Goal: Task Accomplishment & Management: Use online tool/utility

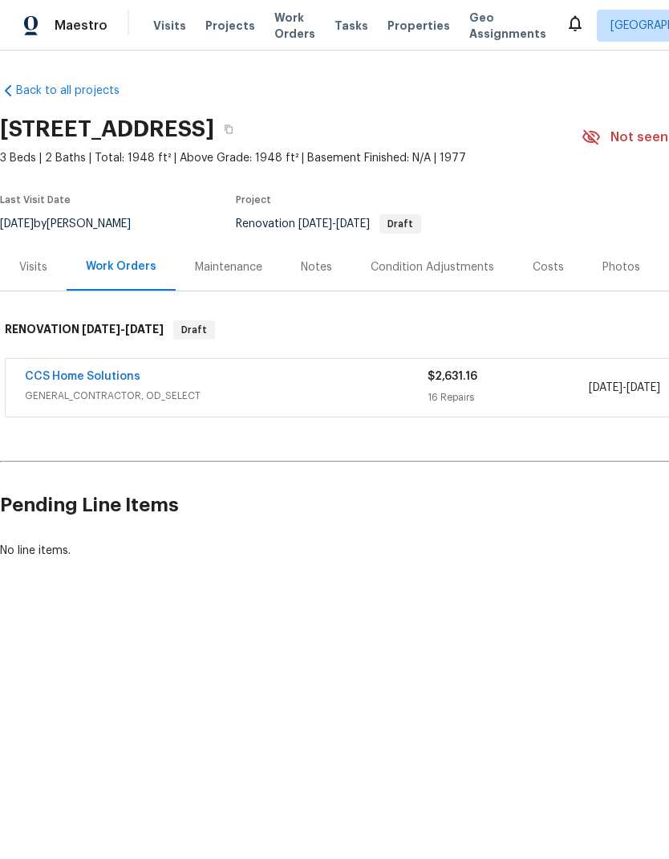
click at [321, 271] on div "Notes" at bounding box center [316, 267] width 31 height 16
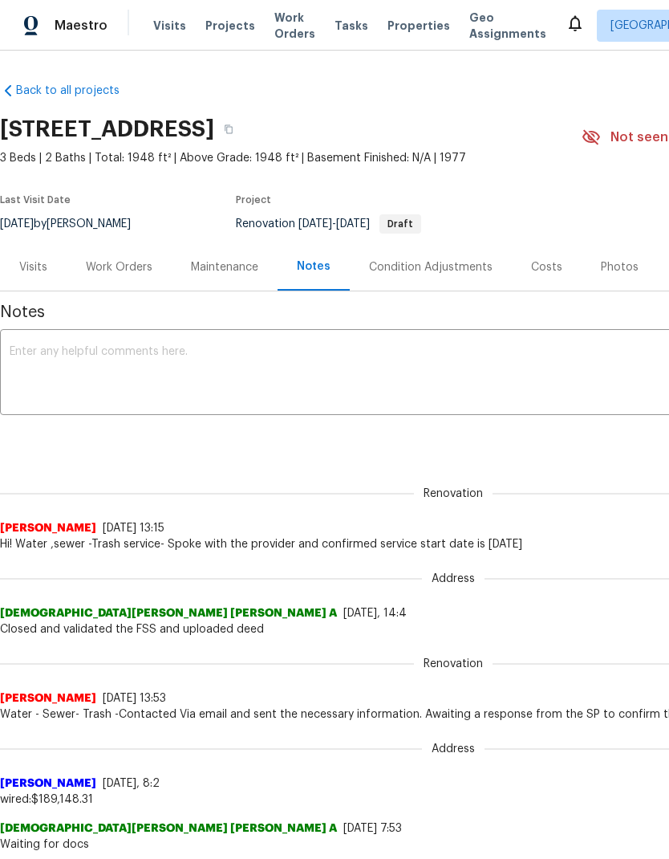
click at [274, 368] on textarea at bounding box center [453, 374] width 887 height 56
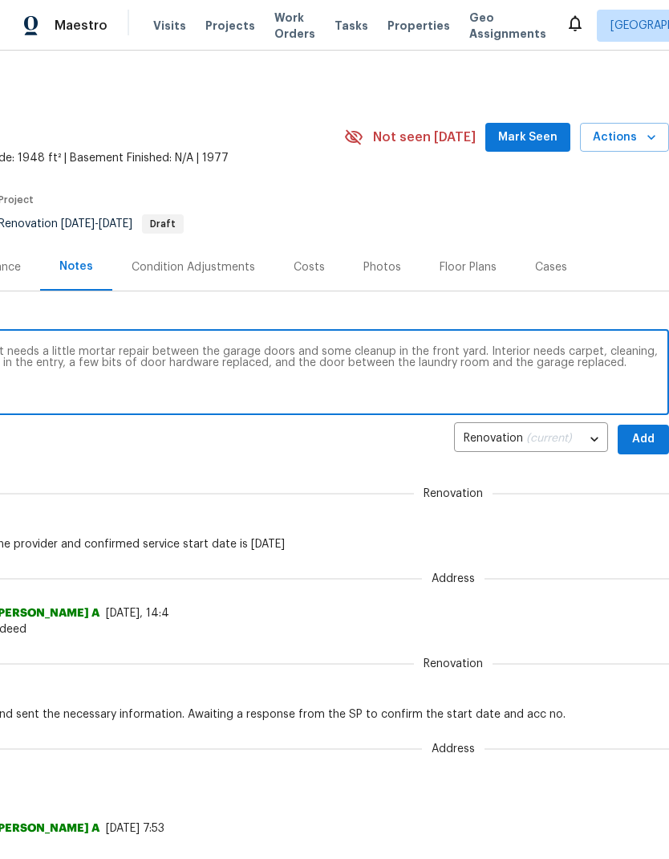
scroll to position [0, 238]
type textarea "D1W: this home is in fairly good condition. It needs a little mortar repair bet…"
click at [652, 430] on span "Add" at bounding box center [644, 439] width 26 height 20
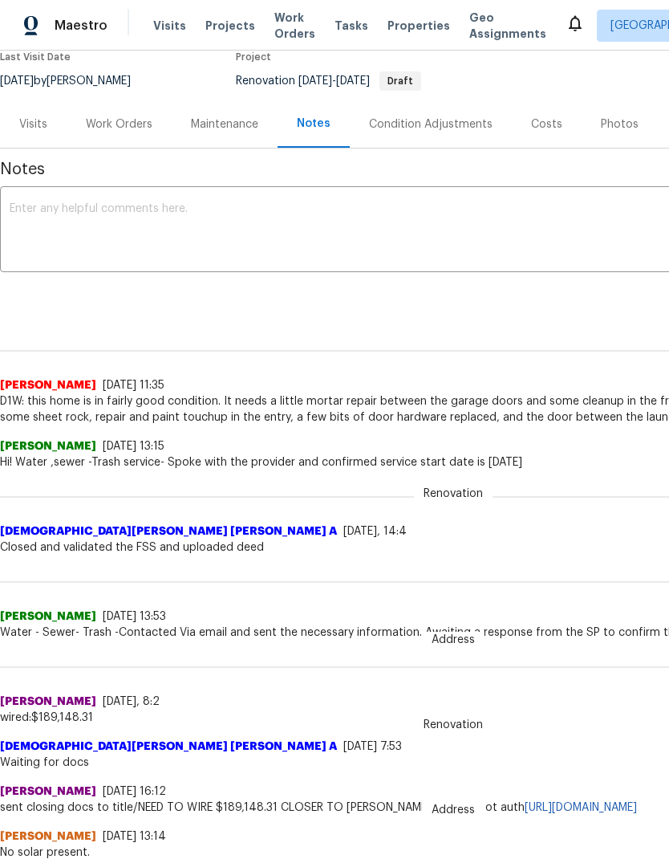
scroll to position [143, 0]
click at [126, 123] on div "Work Orders" at bounding box center [119, 124] width 67 height 16
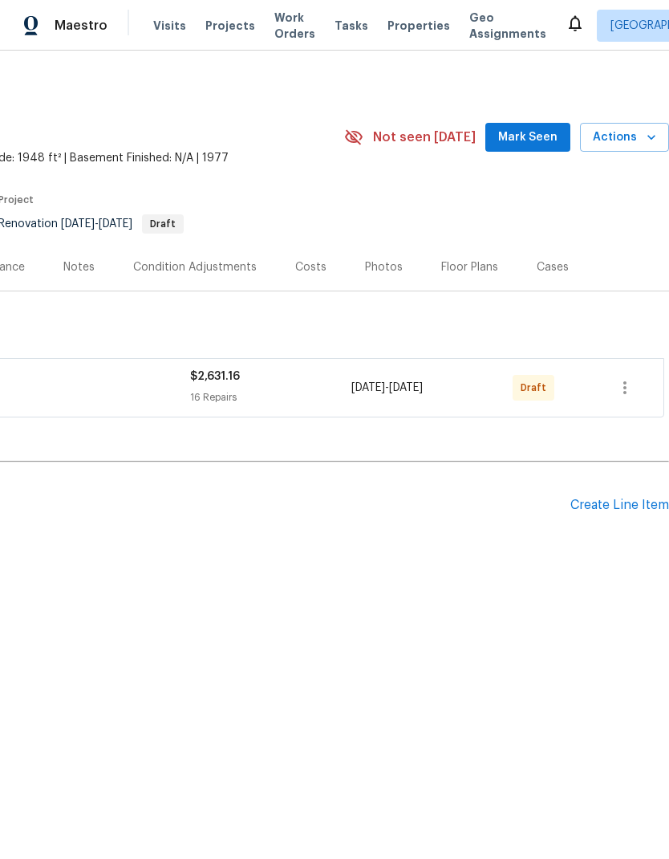
scroll to position [0, 238]
click at [623, 386] on icon "button" at bounding box center [624, 387] width 19 height 19
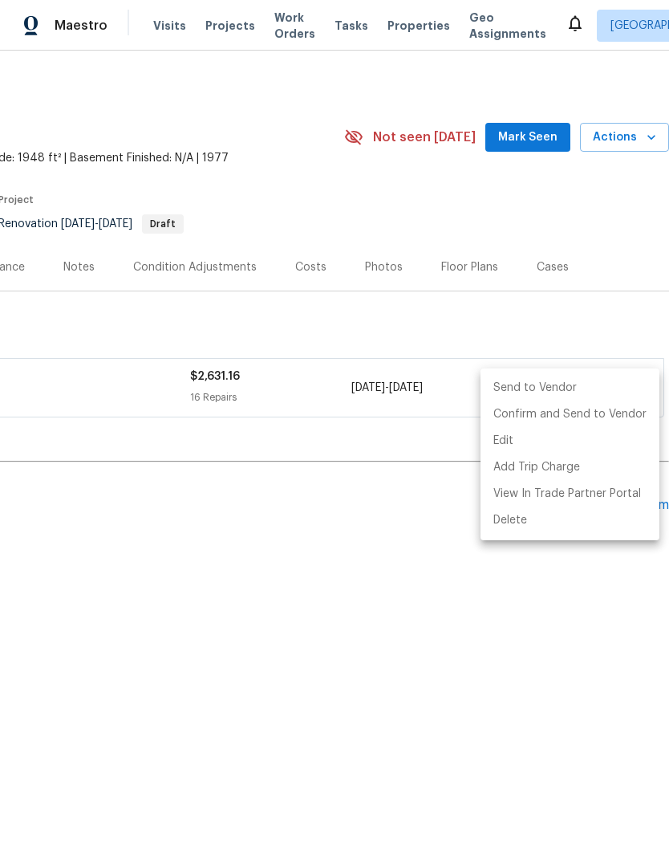
click at [551, 384] on li "Send to Vendor" at bounding box center [570, 388] width 179 height 26
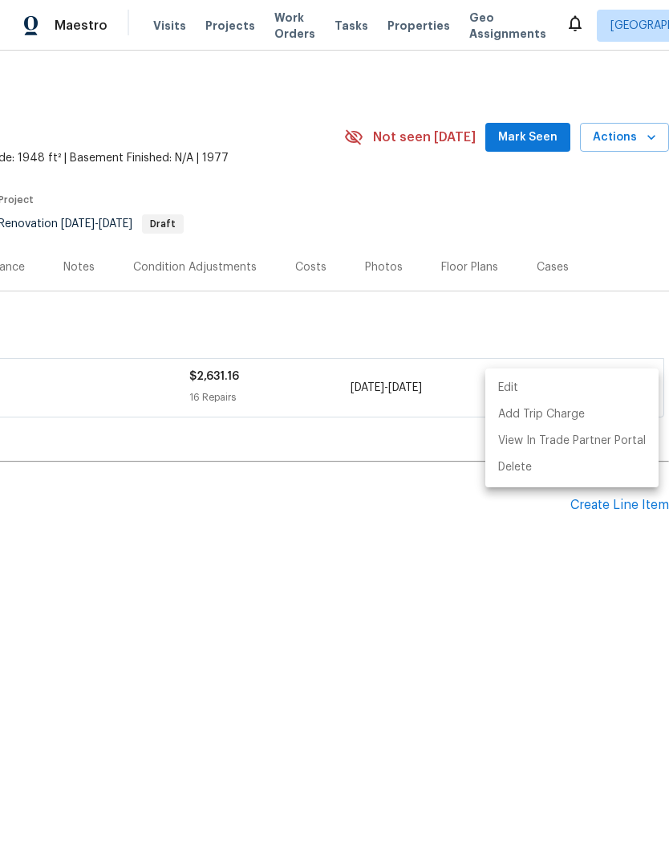
click at [530, 323] on div at bounding box center [334, 429] width 669 height 859
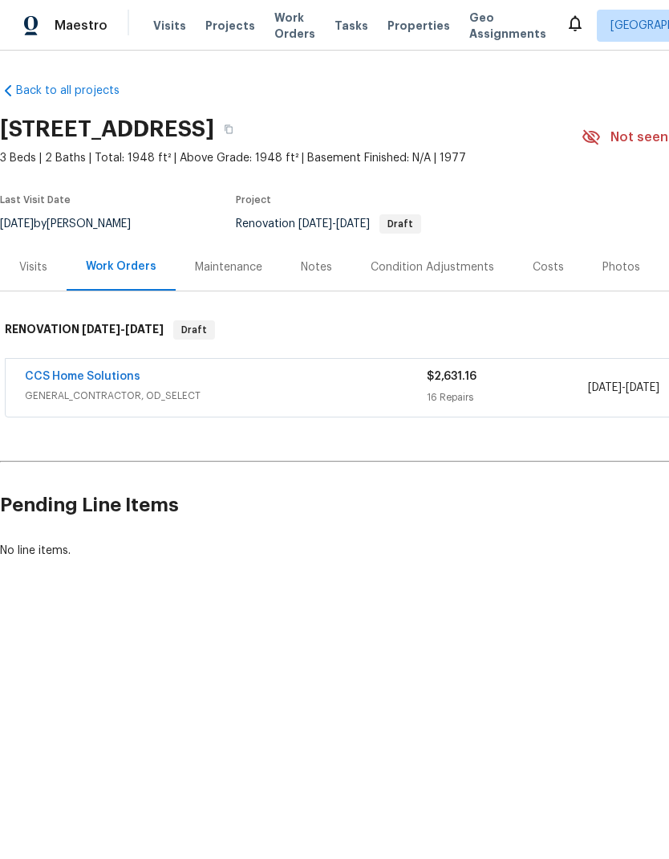
scroll to position [0, 0]
